Goal: Information Seeking & Learning: Learn about a topic

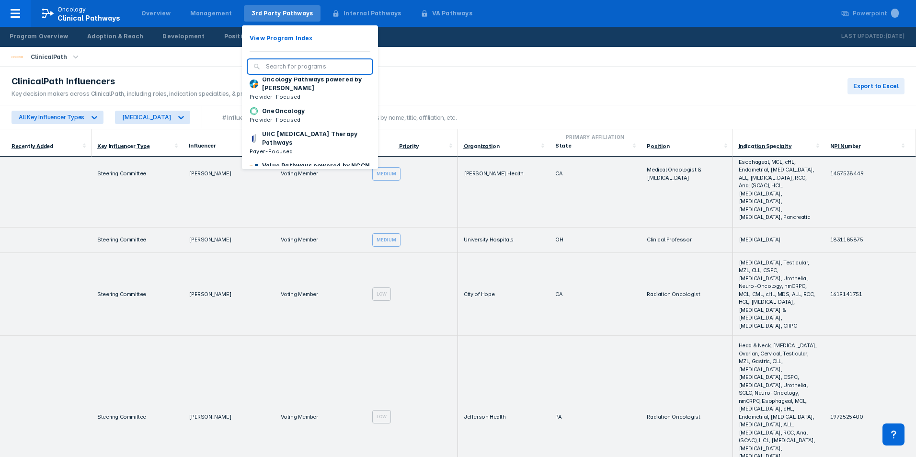
scroll to position [144, 0]
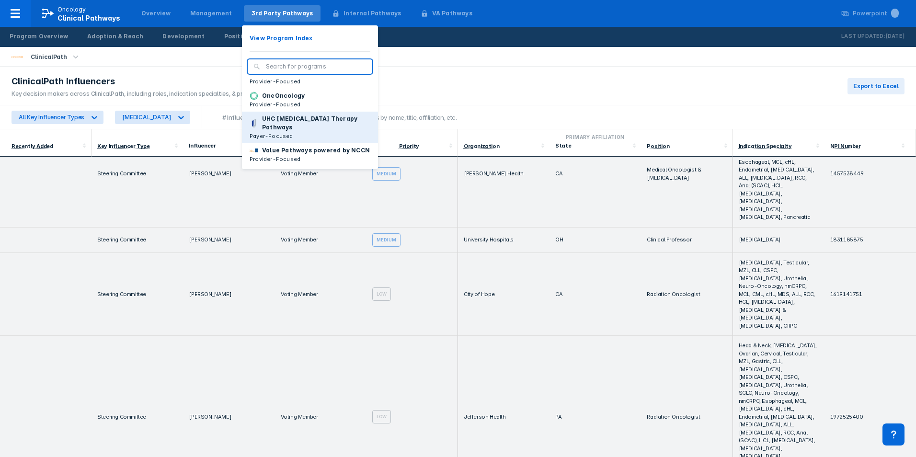
click at [273, 133] on button "UHC [MEDICAL_DATA] Therapy Pathways Payer-Focused" at bounding box center [310, 128] width 136 height 32
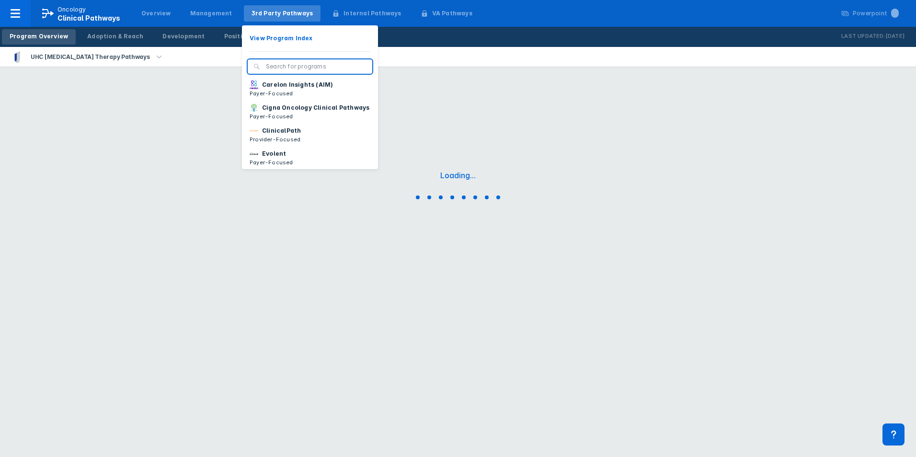
click at [273, 16] on div "3rd Party Pathways" at bounding box center [282, 13] width 62 height 9
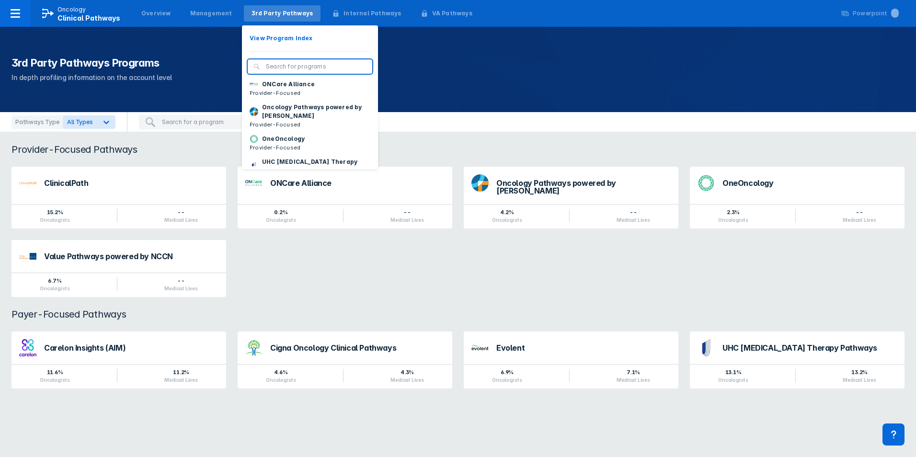
scroll to position [96, 0]
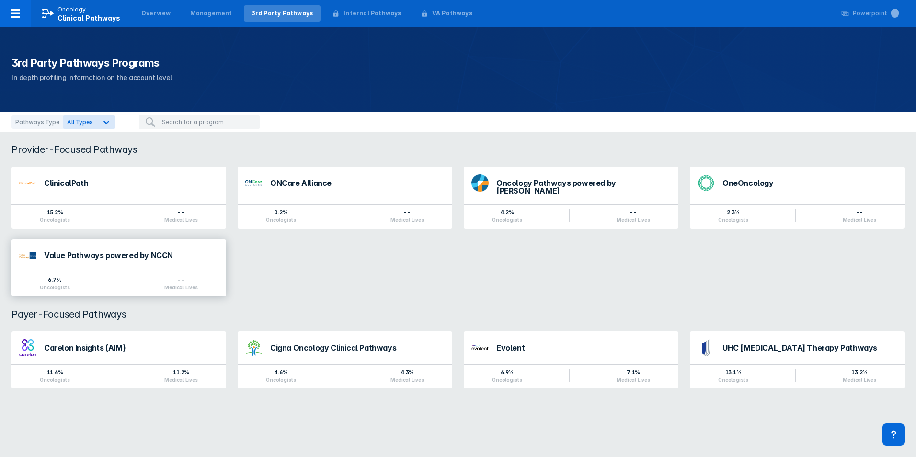
click at [124, 251] on div "Value Pathways powered by NCCN" at bounding box center [131, 255] width 174 height 8
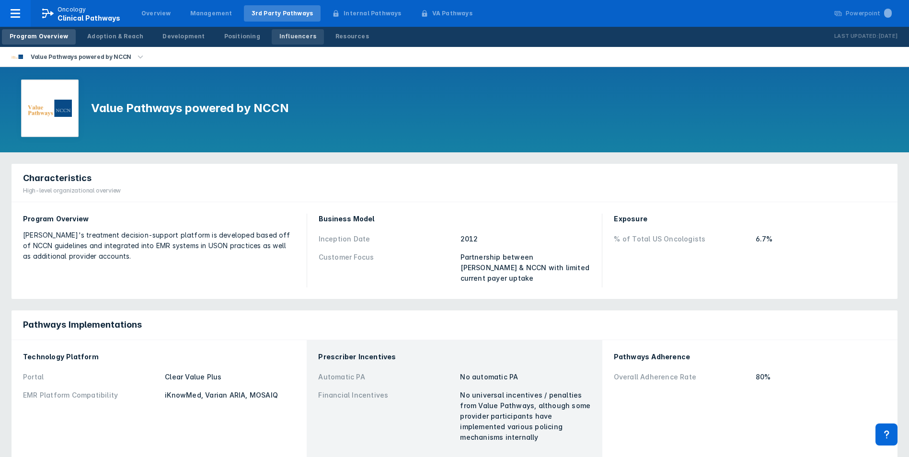
click at [285, 34] on div "Influencers" at bounding box center [297, 36] width 37 height 9
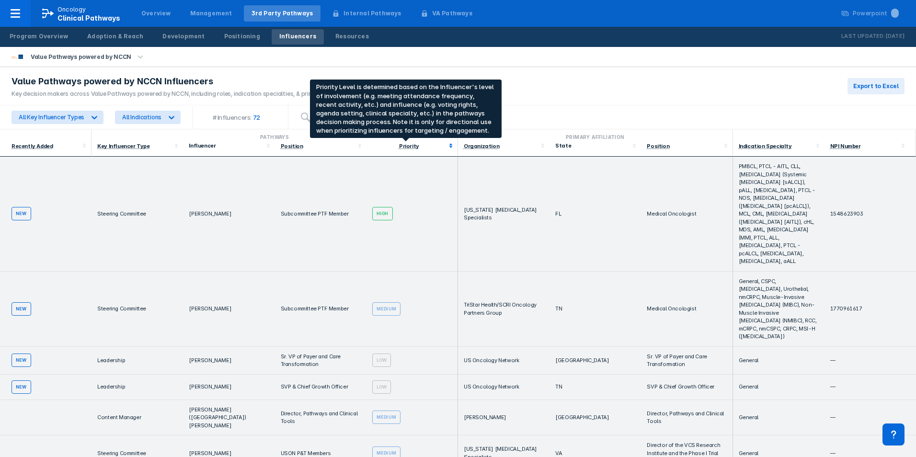
click at [410, 146] on div "Priority" at bounding box center [409, 146] width 20 height 7
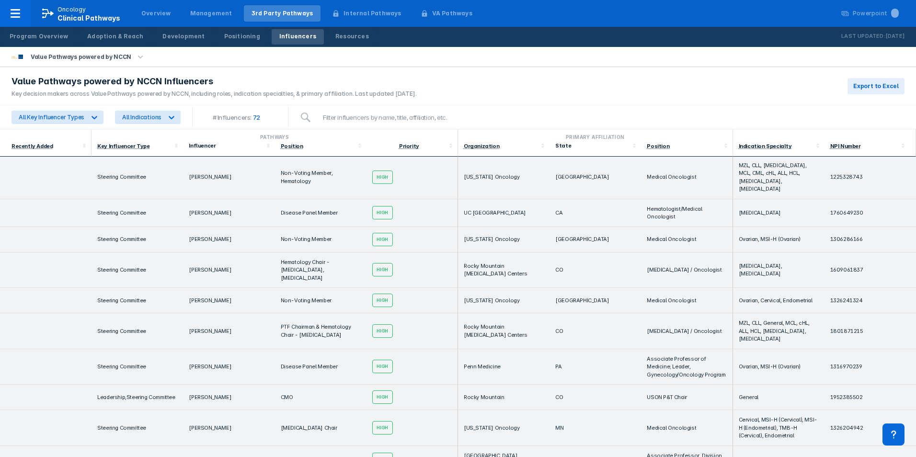
scroll to position [192, 0]
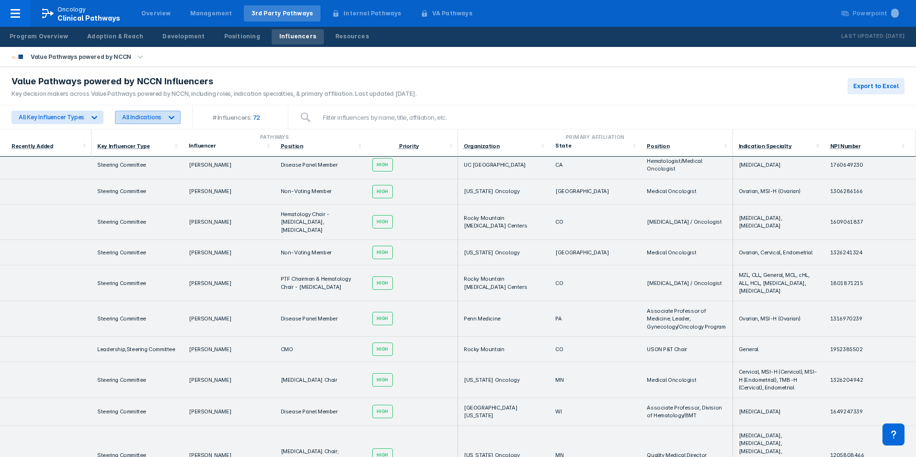
click at [168, 116] on icon at bounding box center [172, 118] width 10 height 10
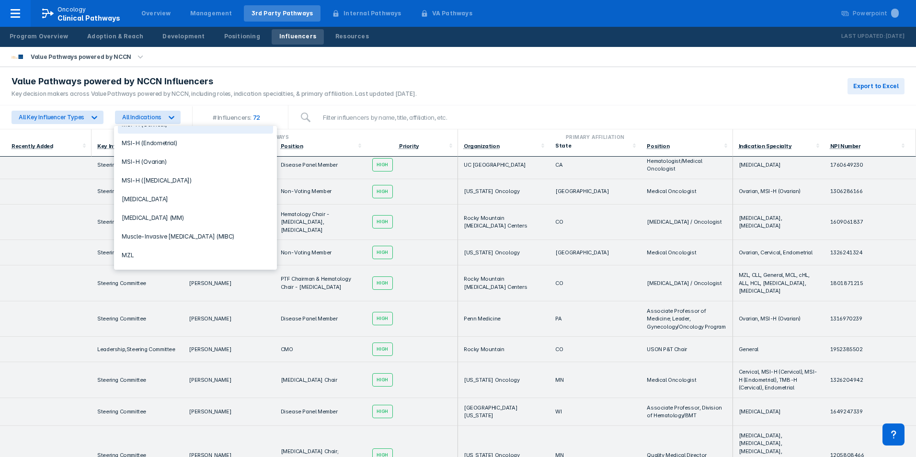
scroll to position [527, 0]
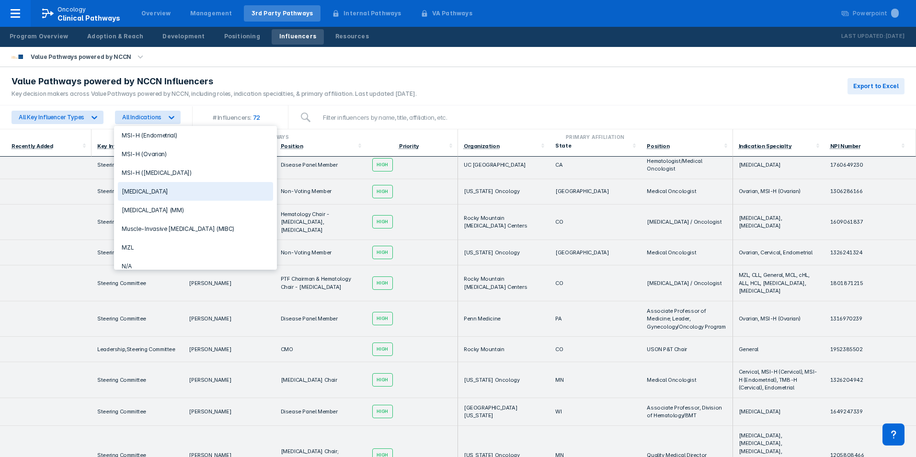
click at [158, 190] on div "[MEDICAL_DATA]" at bounding box center [195, 191] width 155 height 19
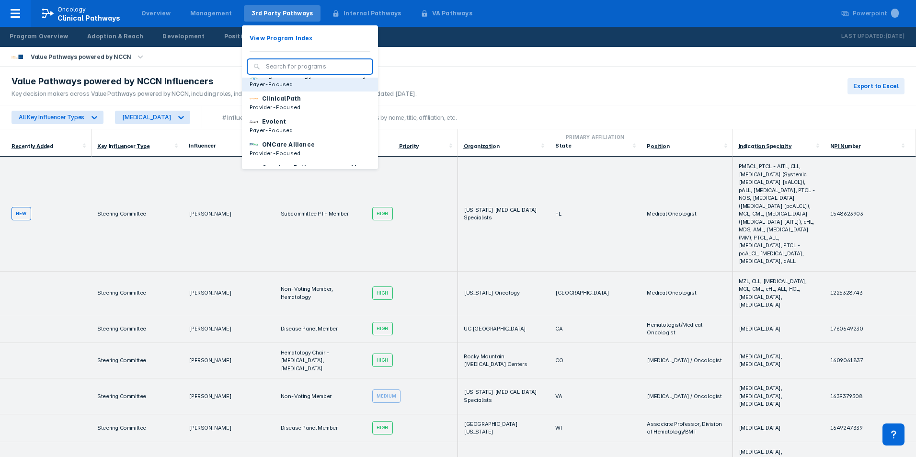
scroll to position [48, 0]
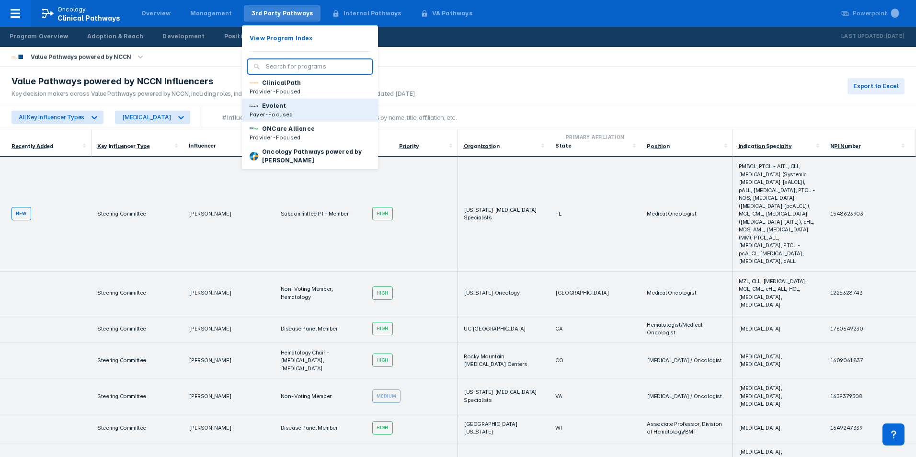
click at [268, 110] on p "Evolent" at bounding box center [274, 106] width 24 height 9
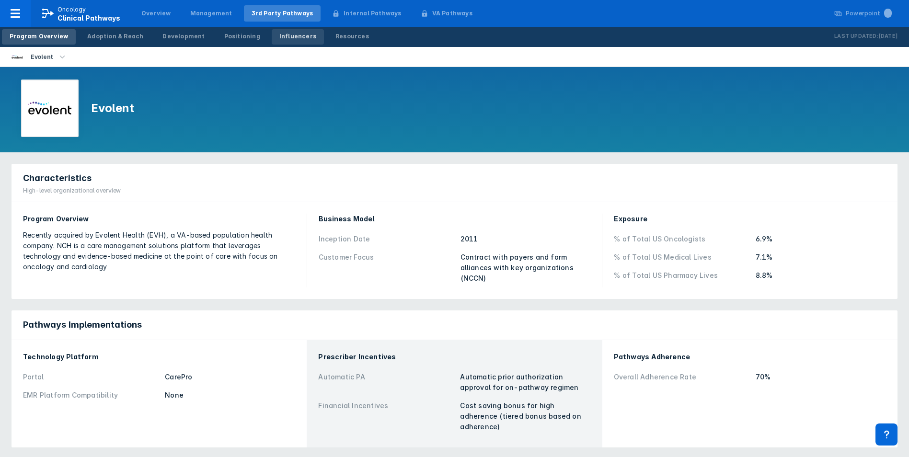
click at [279, 32] on div "Influencers" at bounding box center [297, 36] width 37 height 9
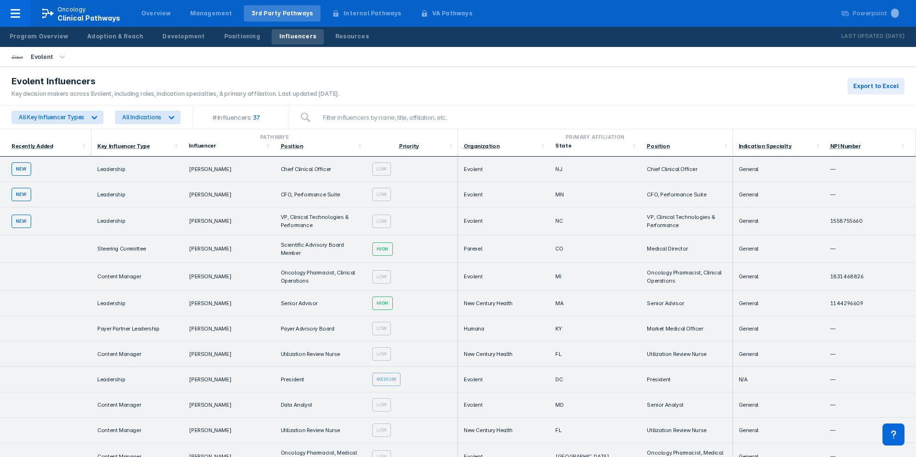
click at [448, 386] on td "Medium" at bounding box center [411, 379] width 91 height 25
click at [410, 142] on div "Priority" at bounding box center [409, 145] width 74 height 7
